Goal: Find specific page/section

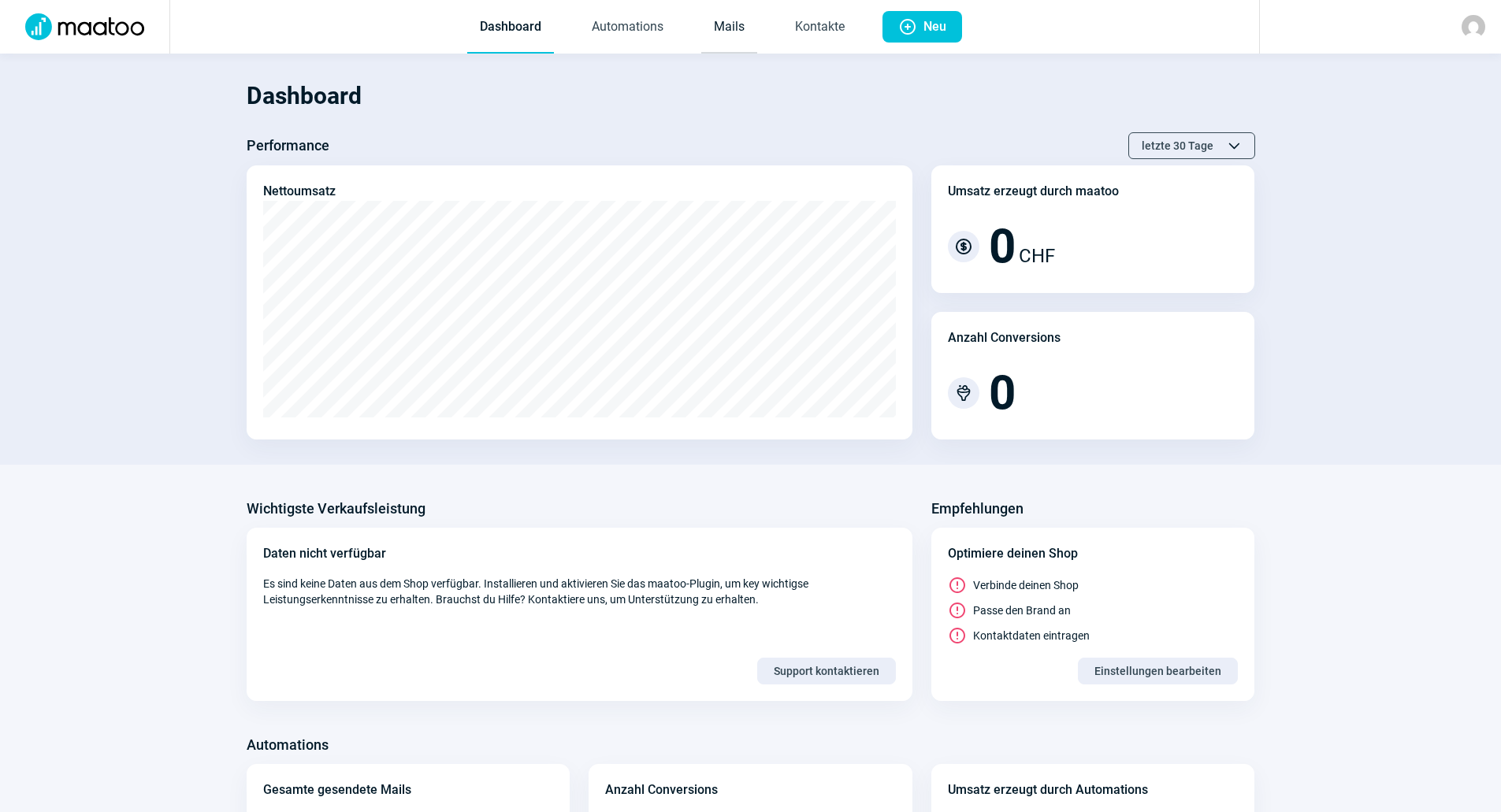
click at [725, 27] on link "Mails" at bounding box center [729, 28] width 56 height 52
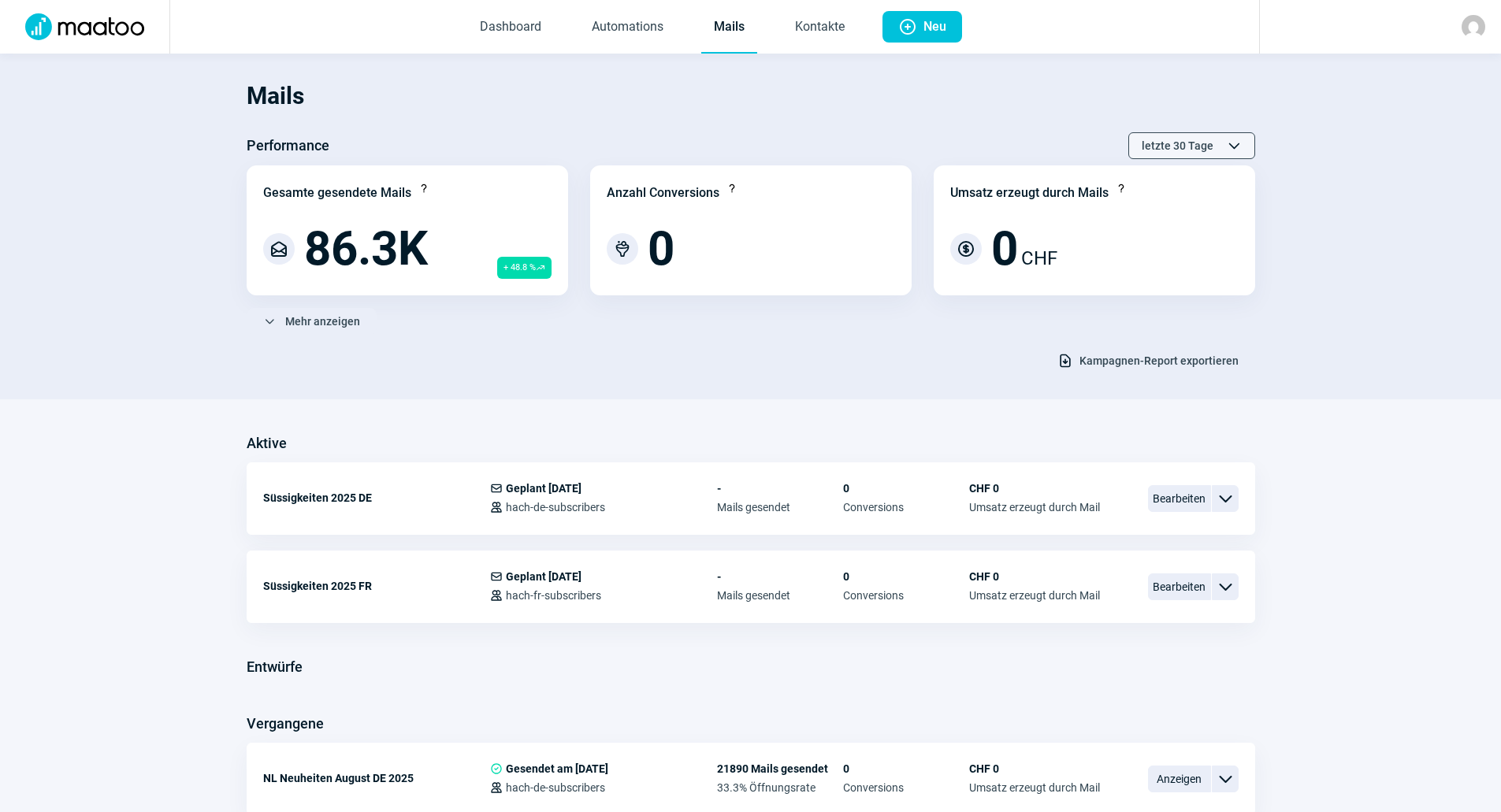
click at [1178, 144] on span "letzte 30 Tage" at bounding box center [1178, 146] width 72 height 25
click at [1059, 121] on h1 "Mails" at bounding box center [751, 96] width 1009 height 53
click at [651, 24] on link "Automations" at bounding box center [627, 28] width 97 height 52
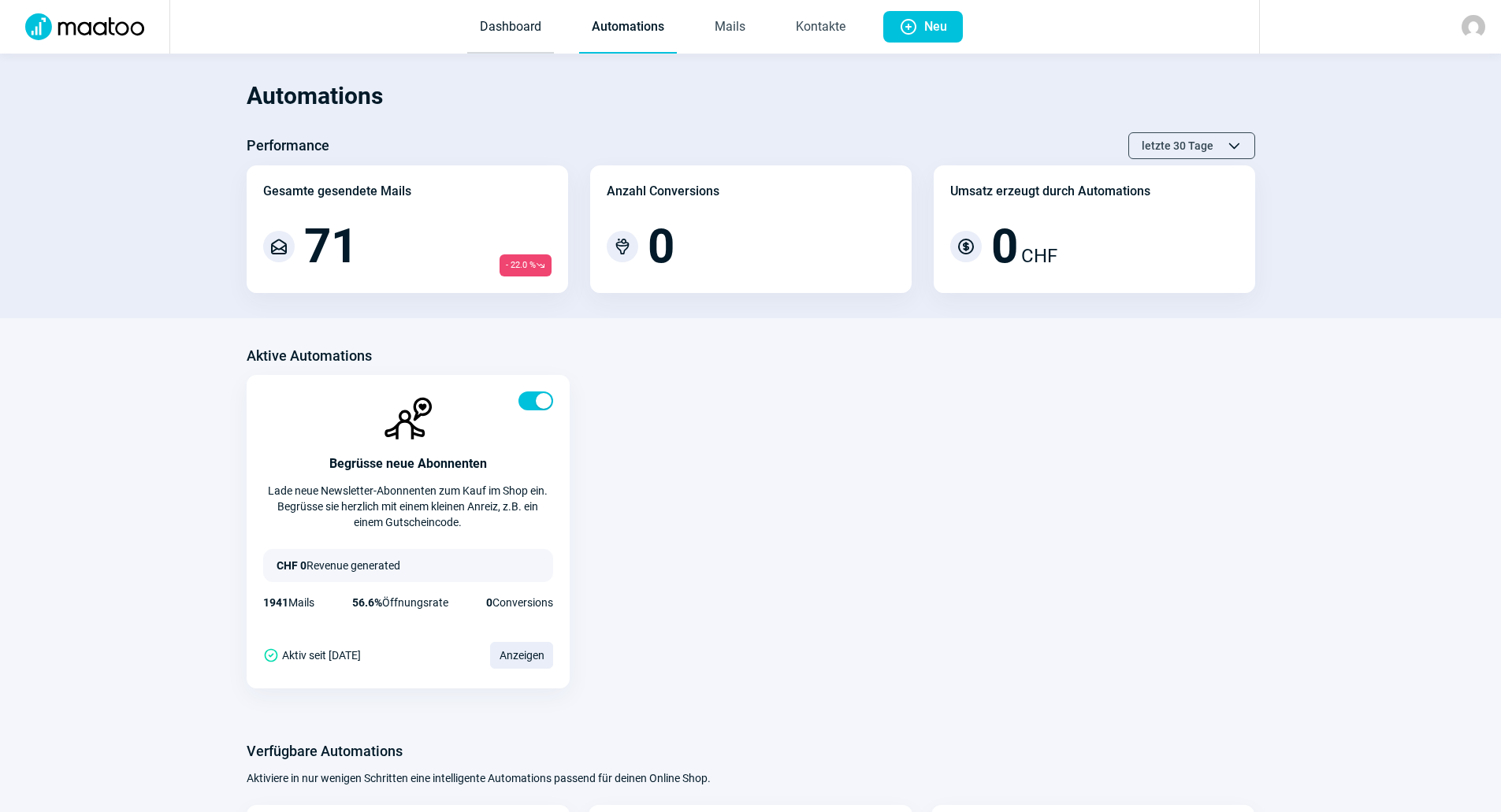
click at [497, 24] on link "Dashboard" at bounding box center [511, 28] width 87 height 52
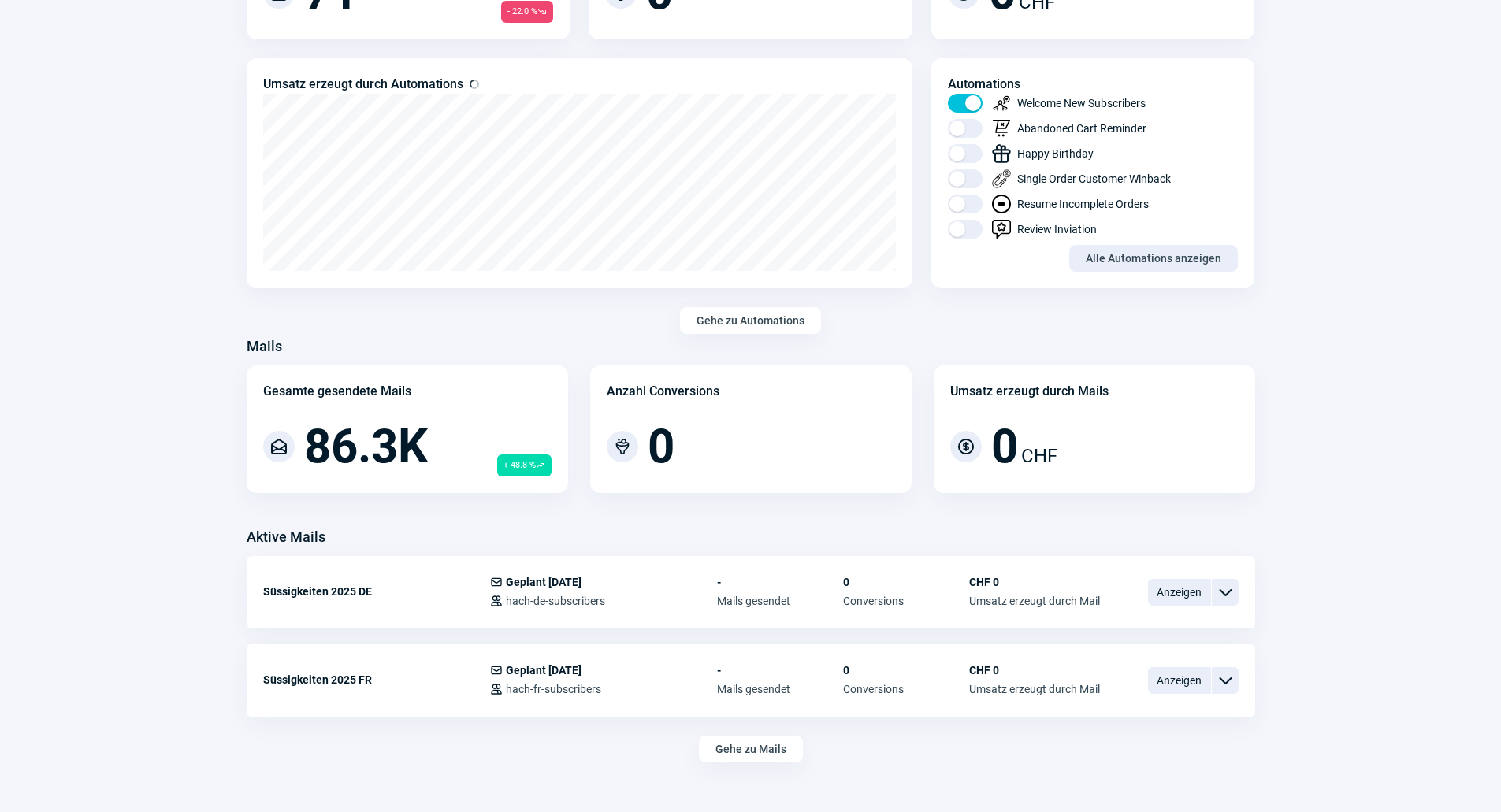
scroll to position [879, 0]
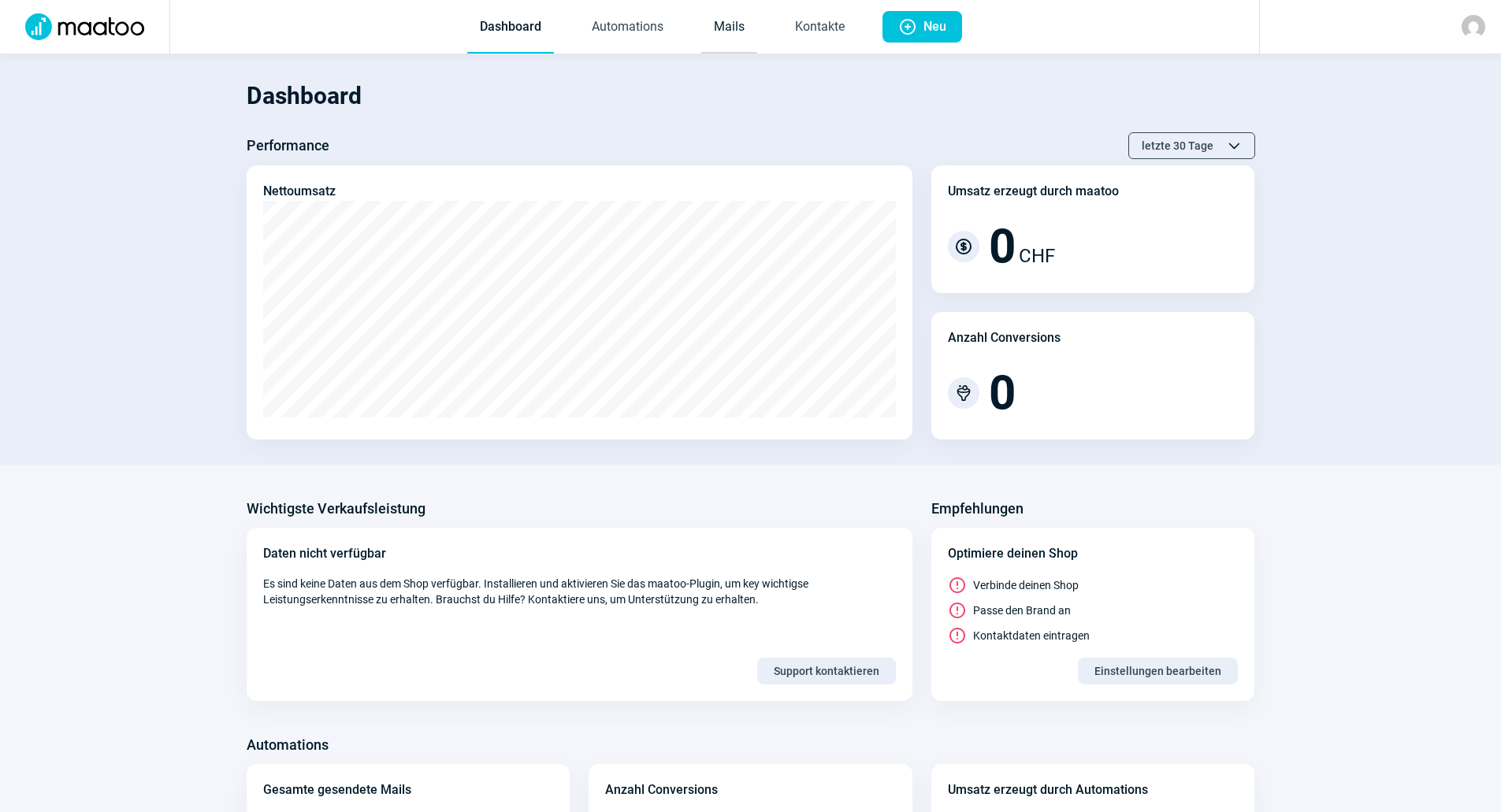
click at [743, 18] on link "Mails" at bounding box center [729, 28] width 56 height 52
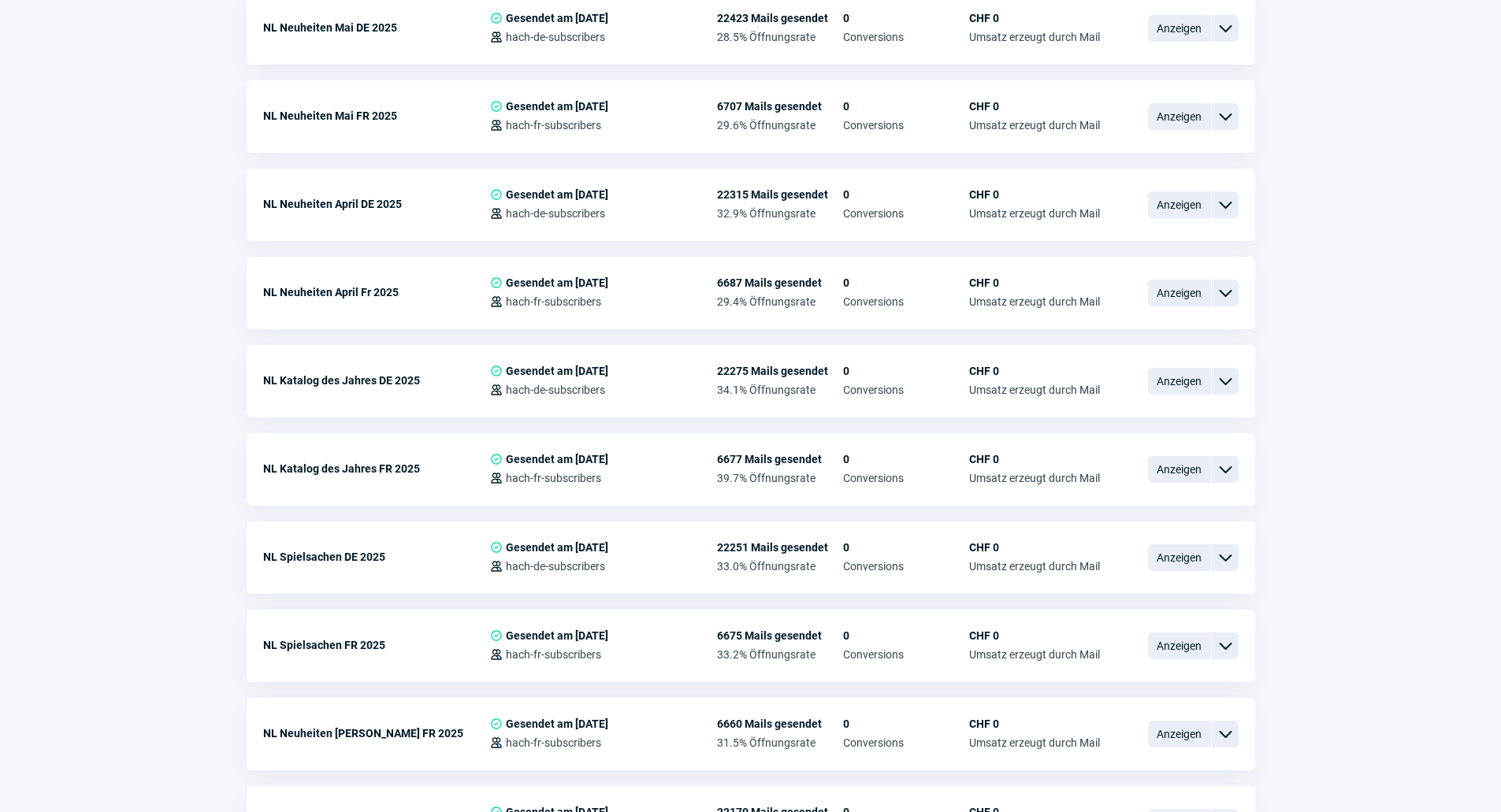
scroll to position [2477, 0]
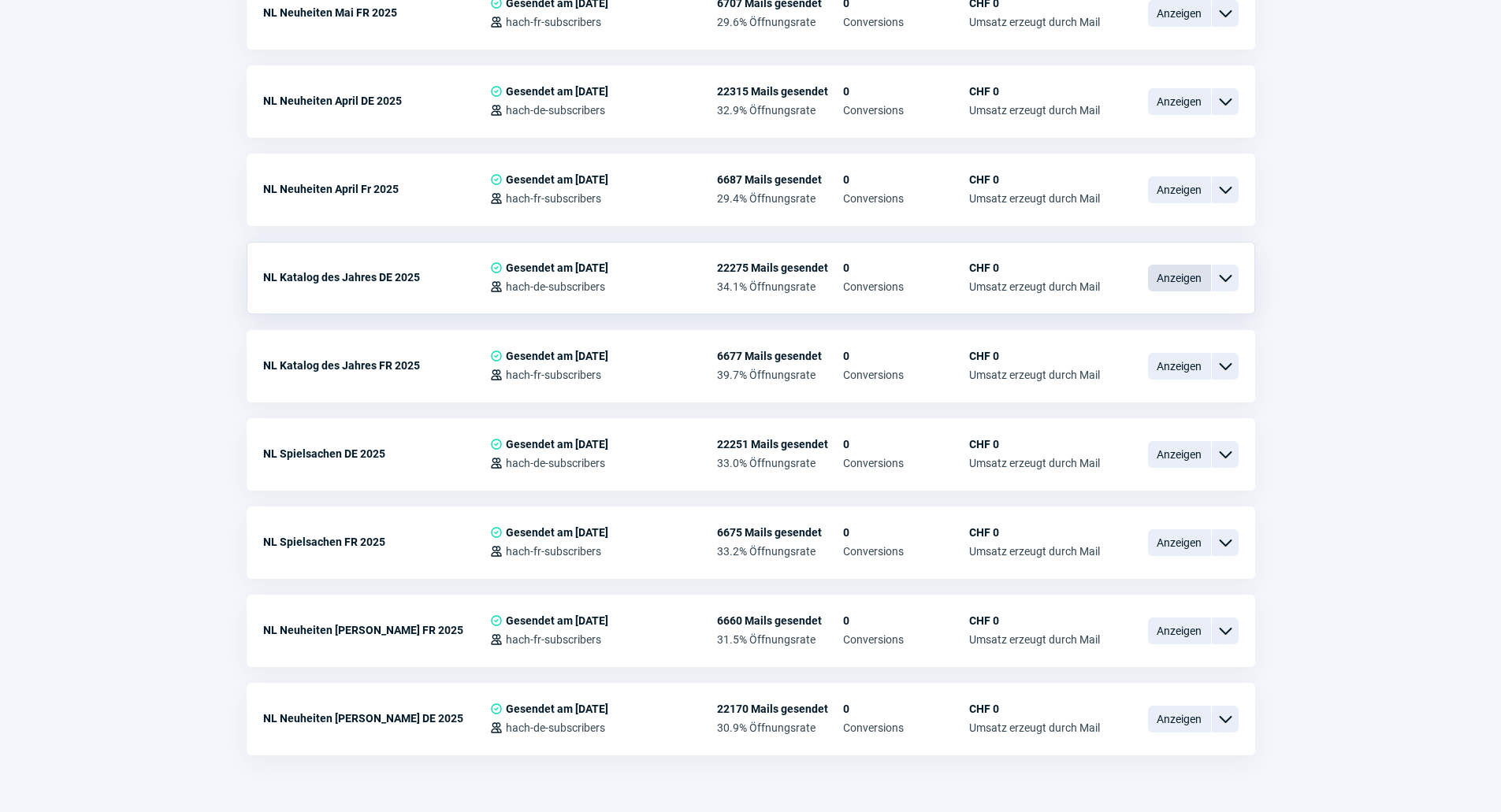
click at [1178, 265] on span "Anzeigen" at bounding box center [1179, 278] width 63 height 27
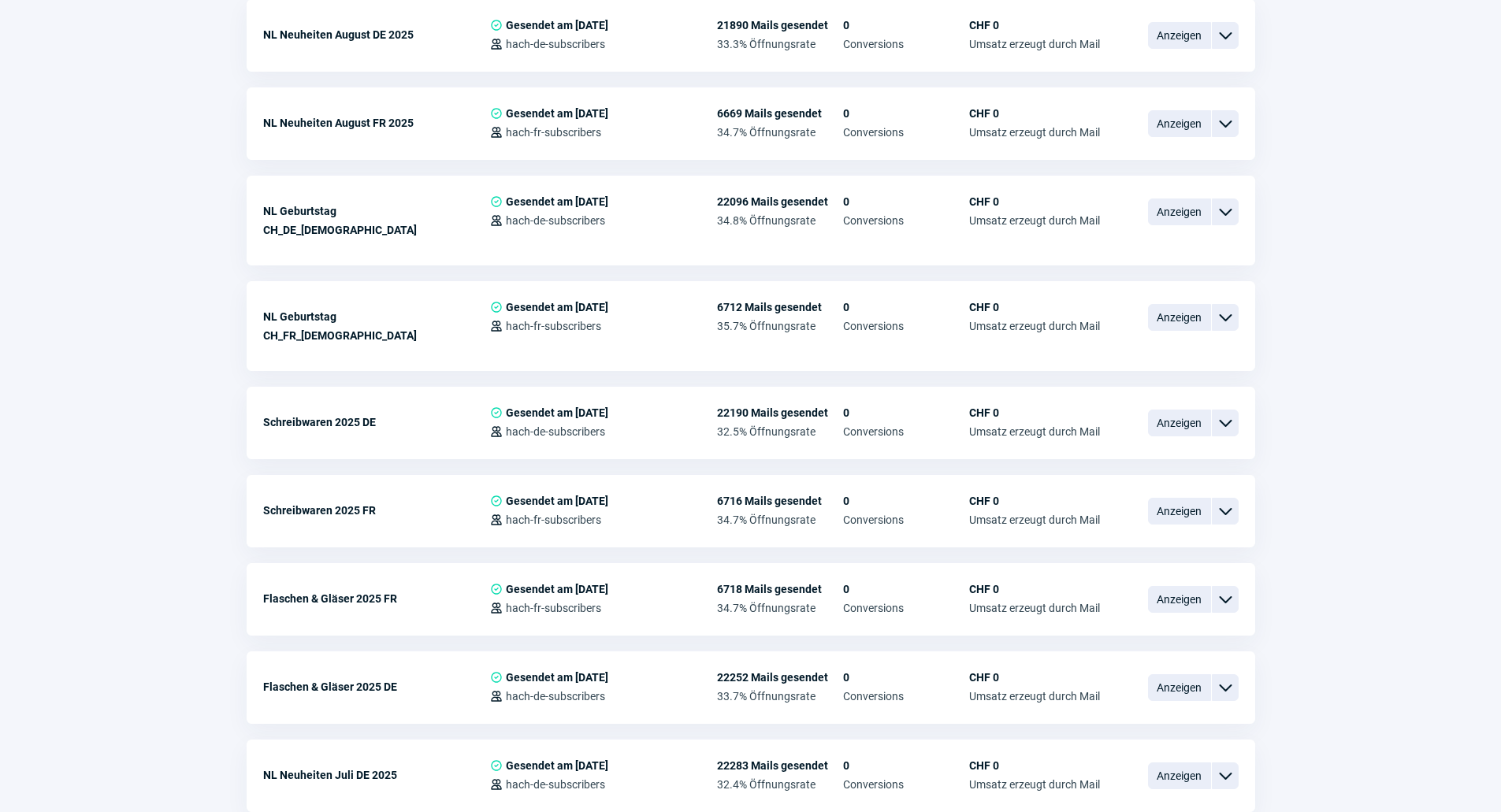
scroll to position [428, 0]
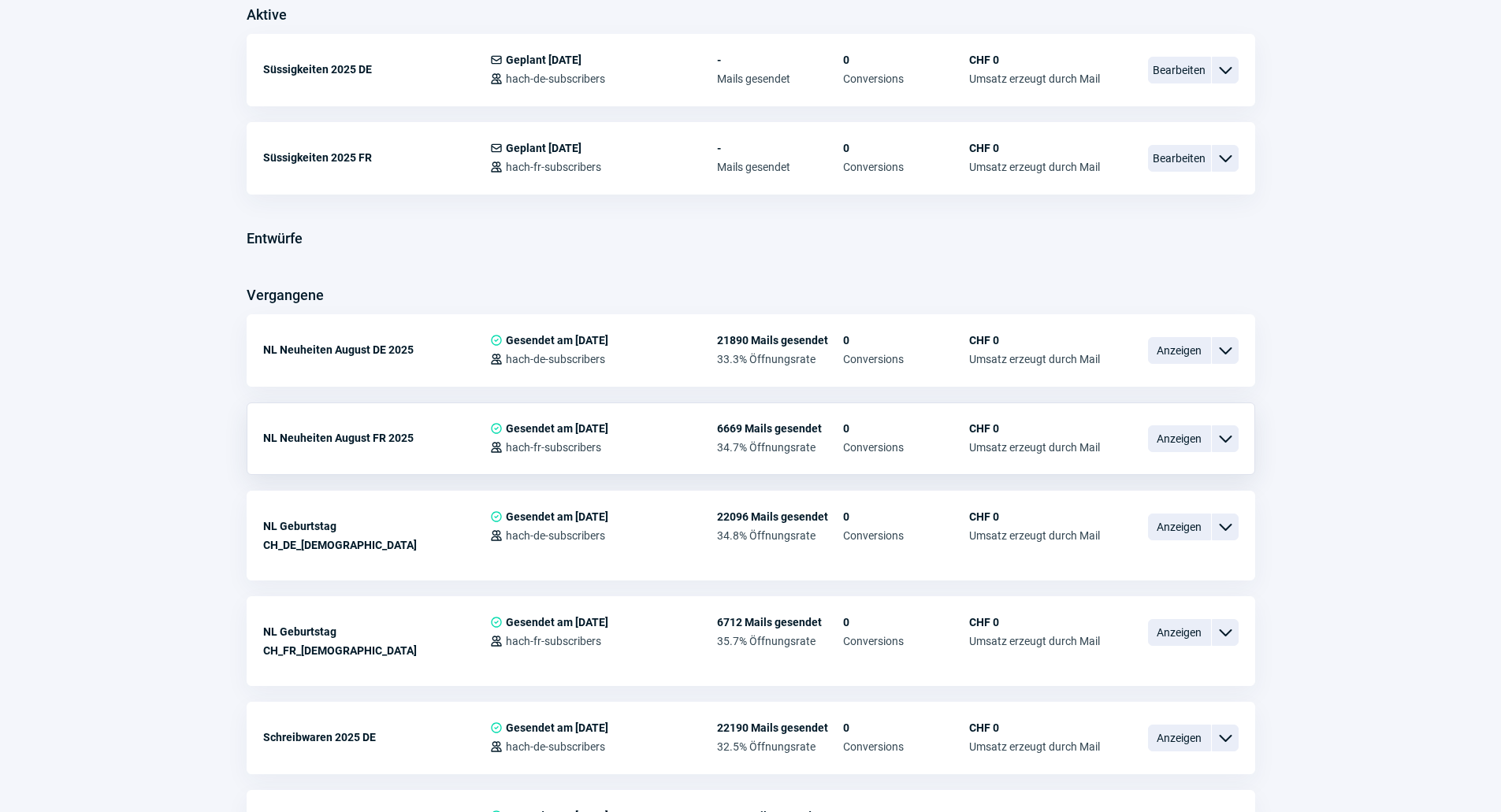
click at [1241, 596] on div "NL Neuheiten August FR 2025 CheckCircle icon Gesendet am [DATE] Users icon hach…" at bounding box center [751, 641] width 1009 height 90
click at [1234, 441] on span "ChevronDown icon" at bounding box center [1225, 438] width 19 height 19
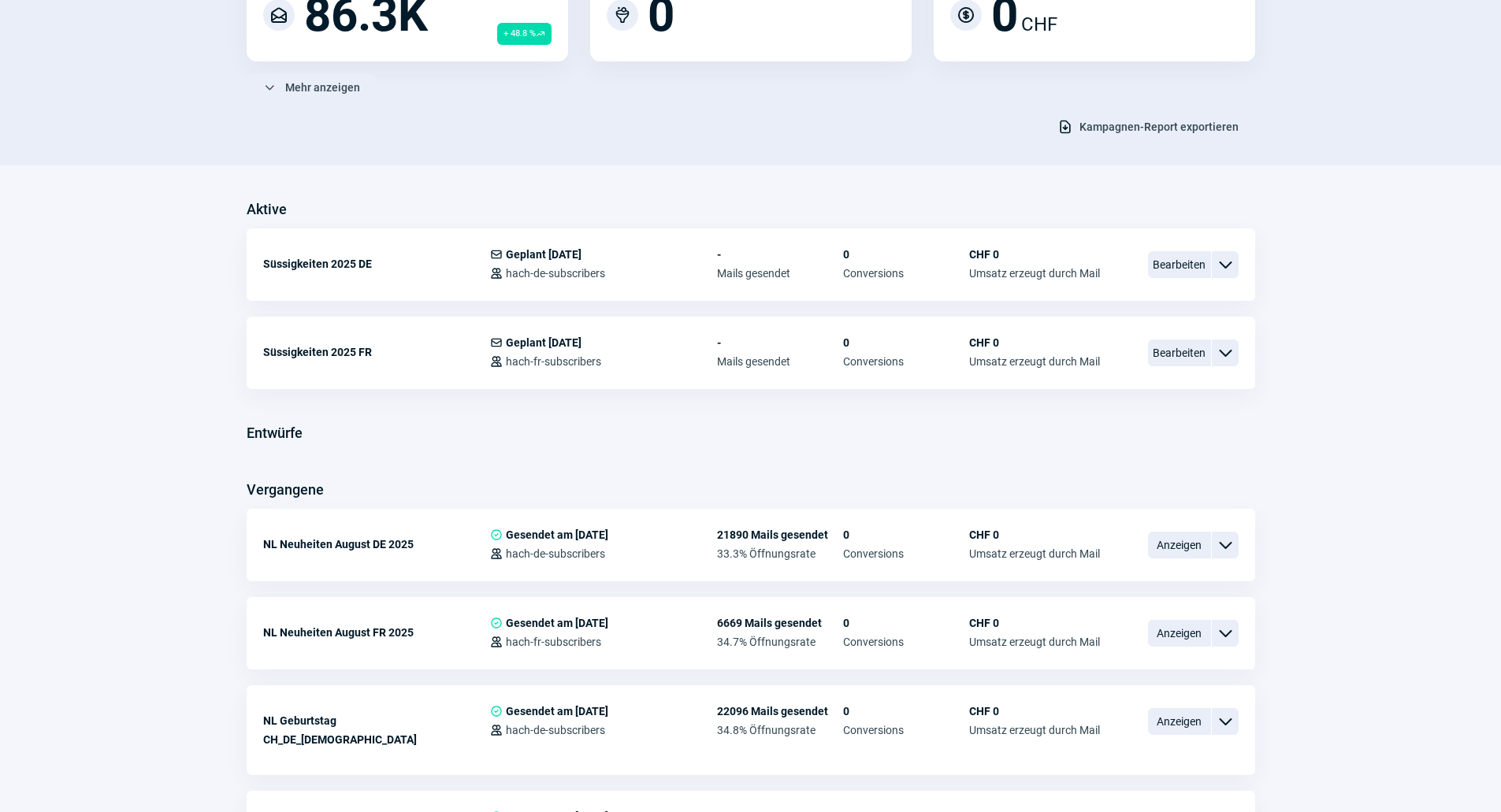
scroll to position [192, 0]
